Goal: Task Accomplishment & Management: Complete application form

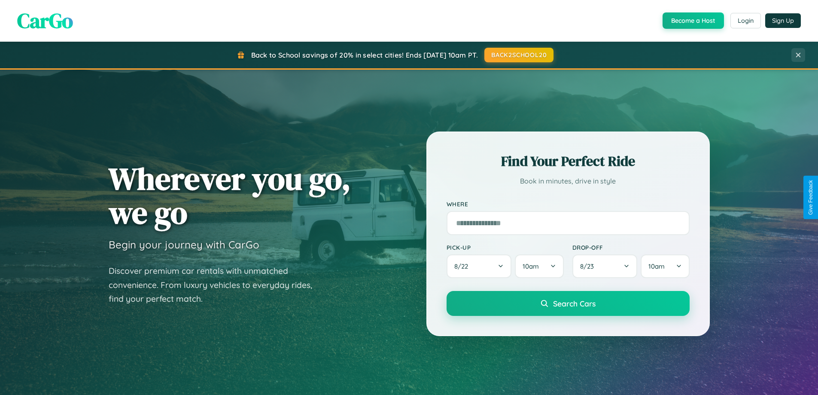
scroll to position [370, 0]
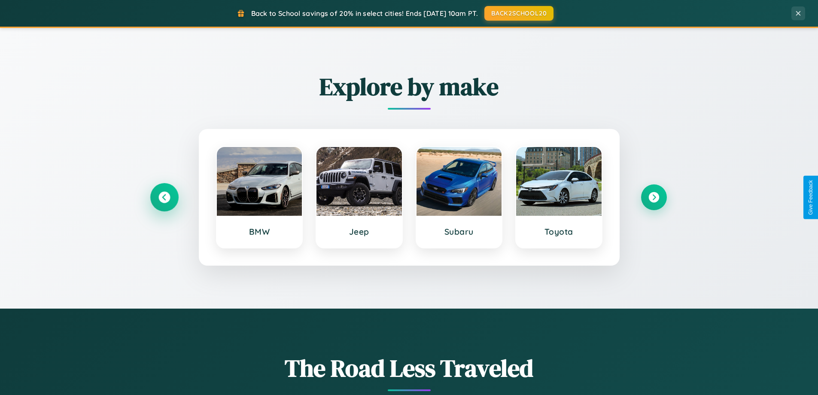
click at [164, 197] on icon at bounding box center [164, 197] width 12 height 12
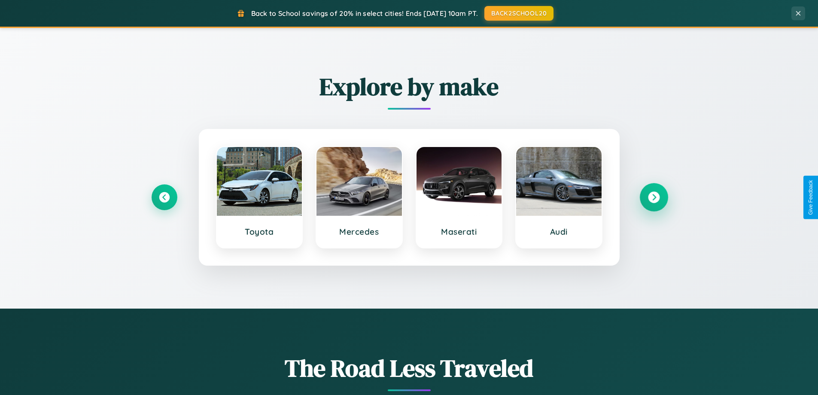
click at [653, 197] on icon at bounding box center [654, 197] width 12 height 12
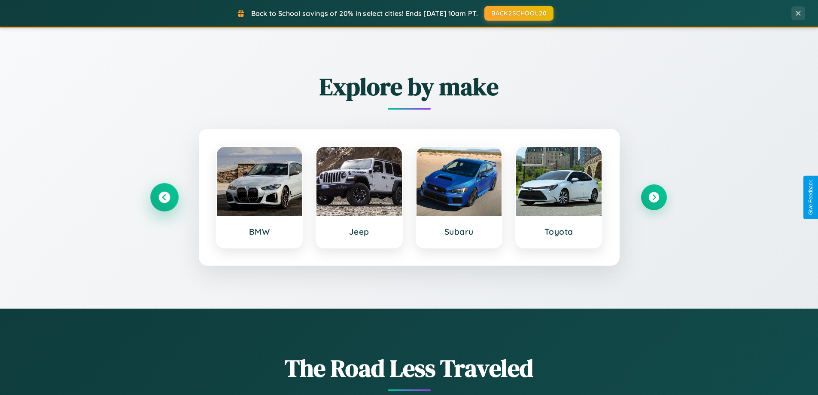
click at [164, 197] on icon at bounding box center [164, 197] width 12 height 12
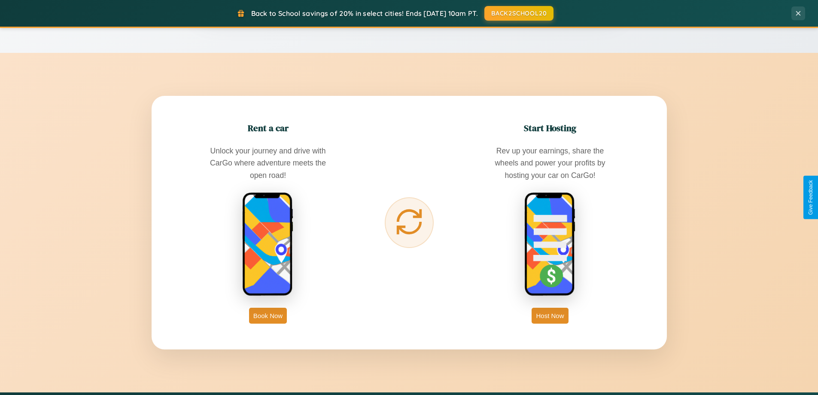
scroll to position [1379, 0]
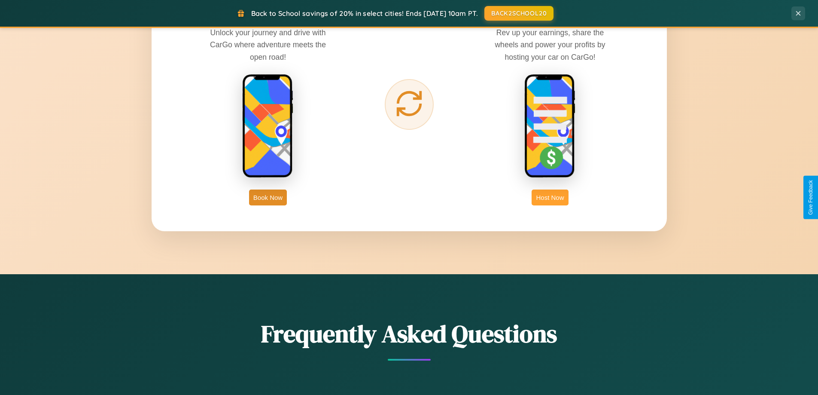
click at [550, 197] on button "Host Now" at bounding box center [550, 197] width 36 height 16
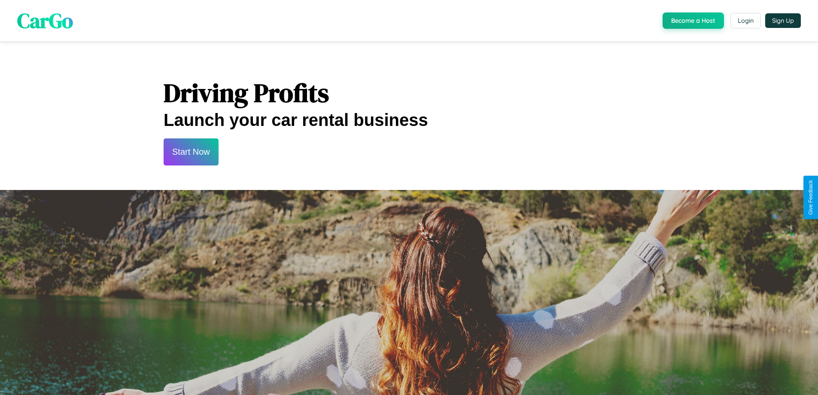
scroll to position [1160, 0]
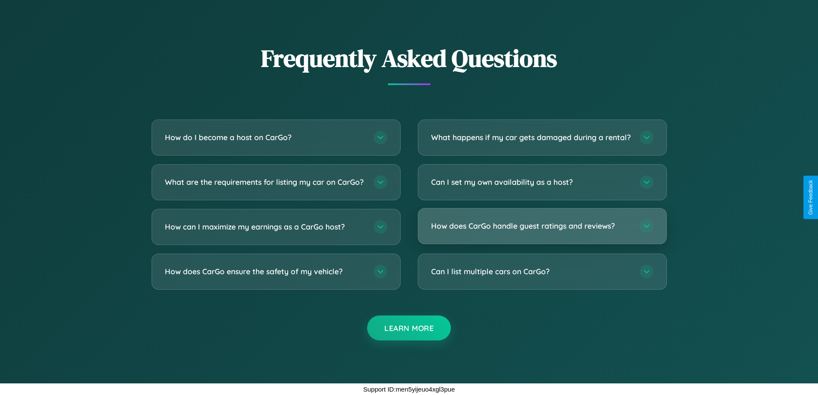
click at [542, 225] on h3 "How does CarGo handle guest ratings and reviews?" at bounding box center [531, 225] width 200 height 11
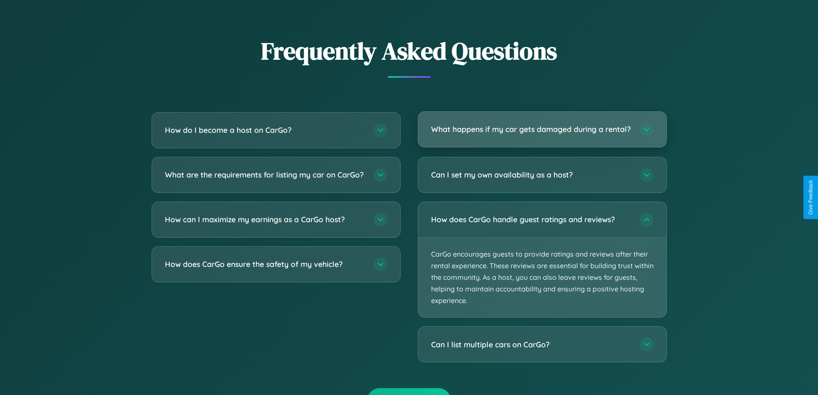
click at [542, 133] on h3 "What happens if my car gets damaged during a rental?" at bounding box center [531, 129] width 200 height 11
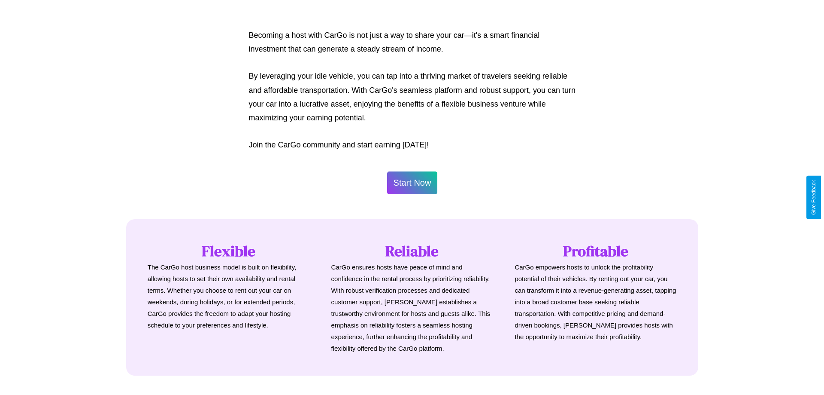
scroll to position [415, 0]
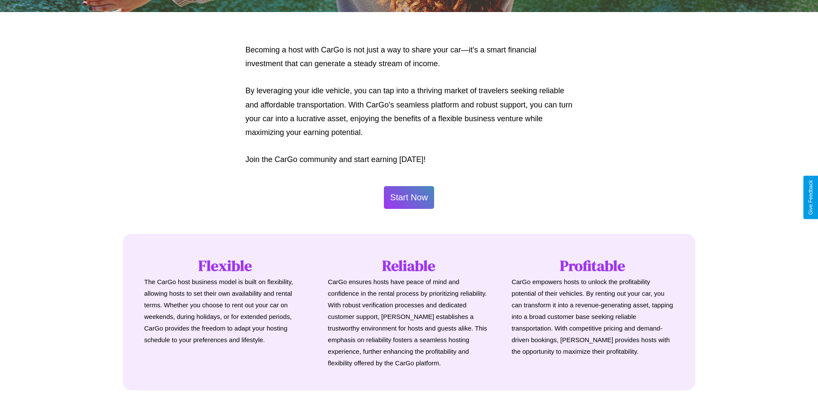
click at [409, 197] on button "Start Now" at bounding box center [409, 197] width 51 height 23
